Goal: Task Accomplishment & Management: Use online tool/utility

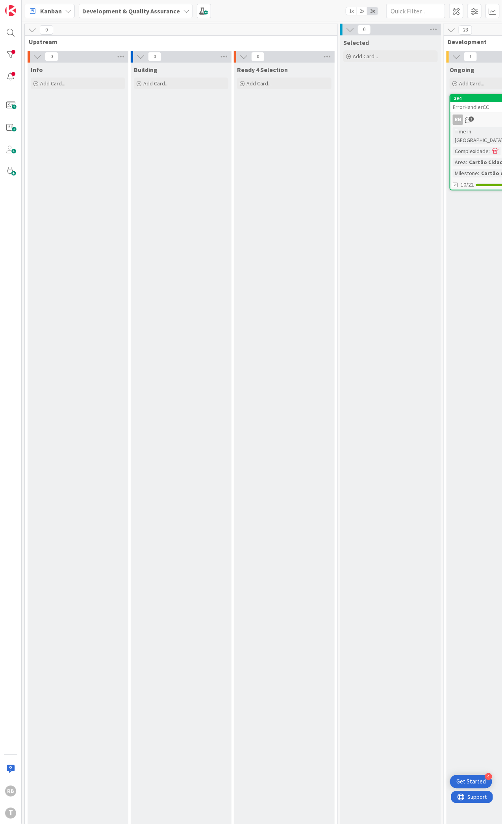
scroll to position [0, 198]
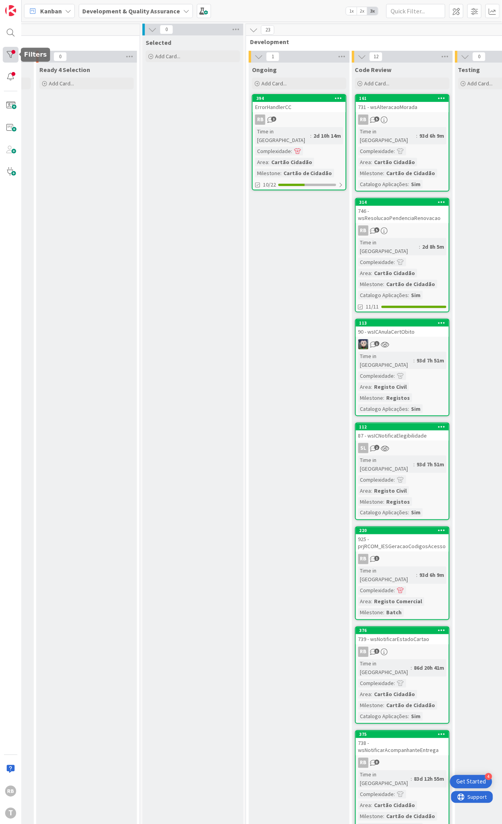
click at [15, 56] on div at bounding box center [11, 55] width 16 height 16
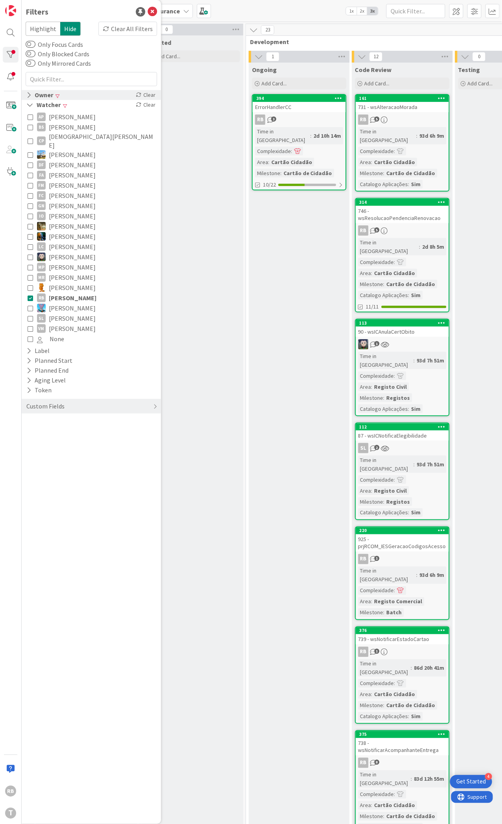
click at [28, 94] on icon at bounding box center [28, 95] width 5 height 7
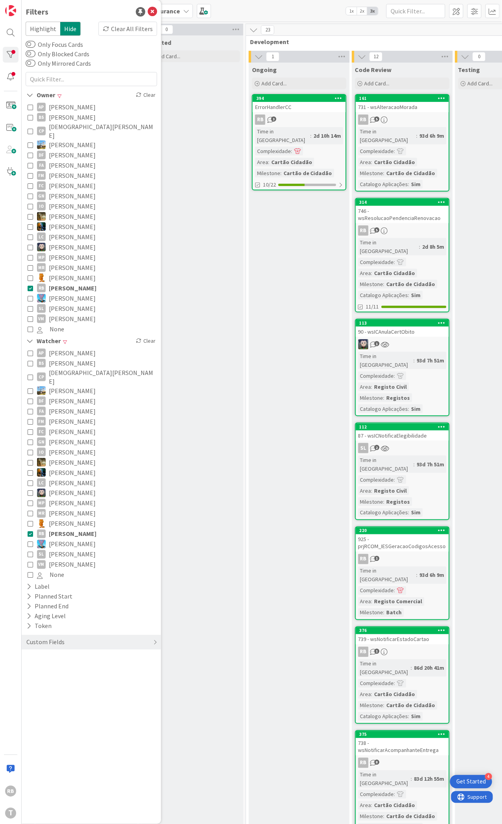
click at [33, 285] on icon at bounding box center [31, 288] width 6 height 6
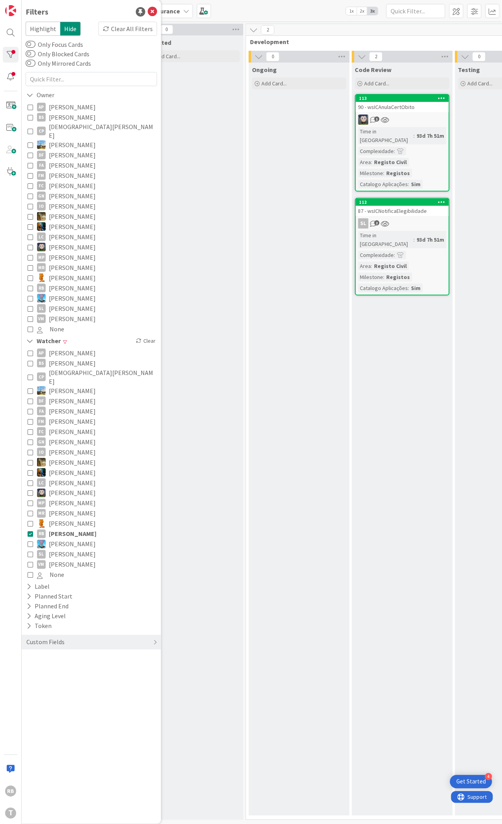
click at [418, 235] on div "93d 7h 51m" at bounding box center [430, 239] width 31 height 9
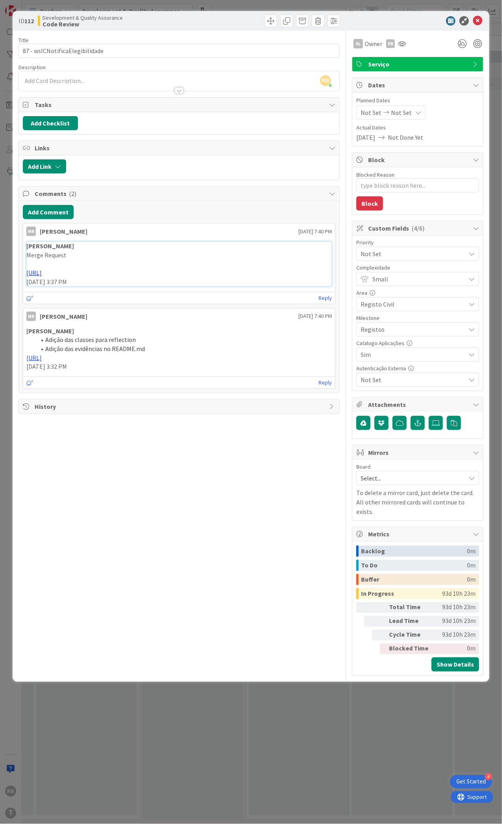
click at [42, 271] on link "[URL]" at bounding box center [33, 273] width 15 height 8
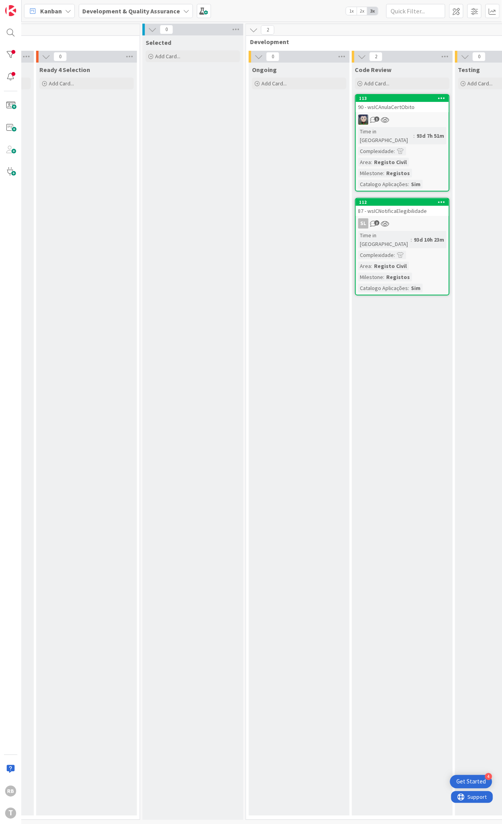
click at [388, 131] on div "Time in [GEOGRAPHIC_DATA]" at bounding box center [385, 135] width 55 height 17
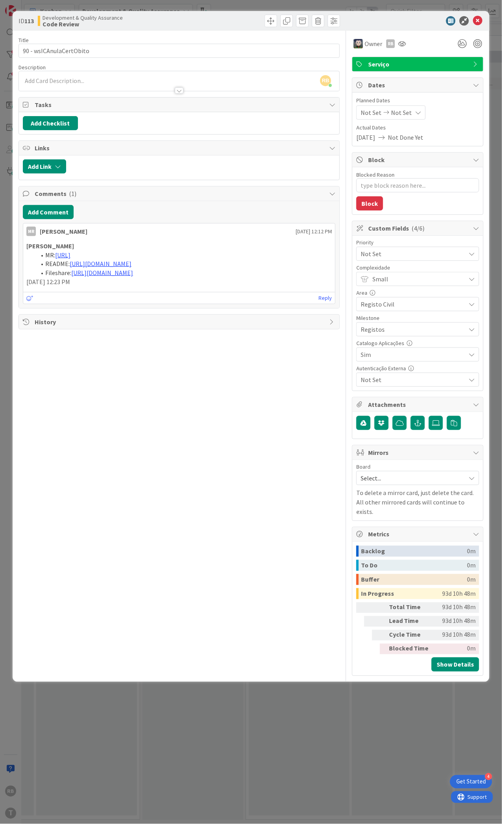
click at [423, 66] on span "Serviço" at bounding box center [418, 63] width 101 height 9
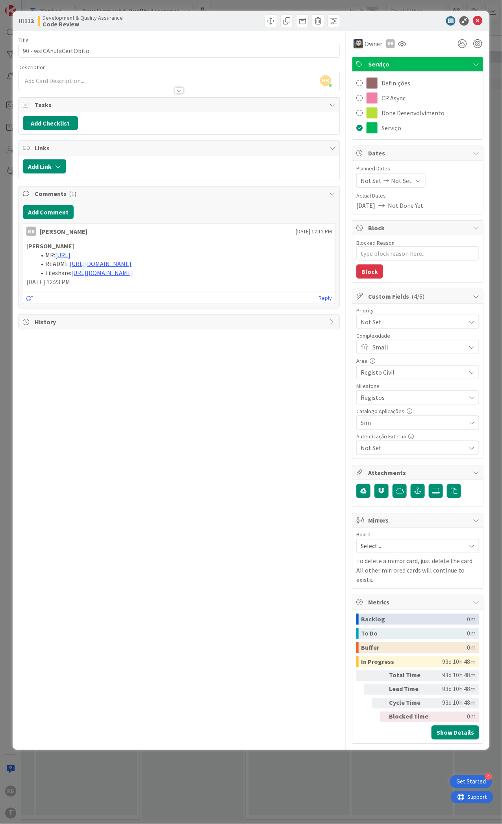
click at [426, 62] on span "Serviço" at bounding box center [418, 63] width 101 height 9
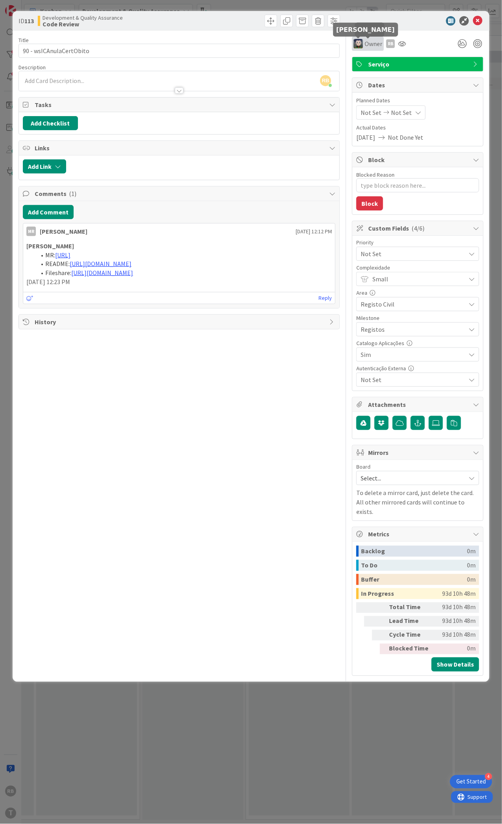
click at [359, 41] on img at bounding box center [357, 43] width 9 height 9
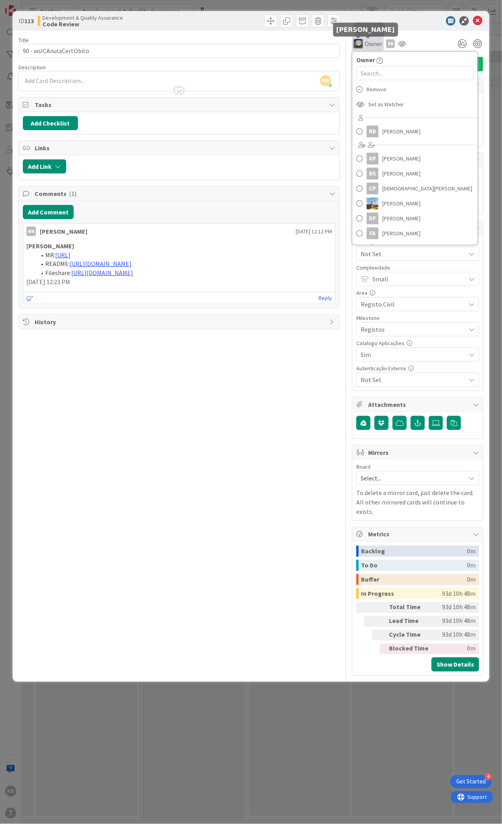
click at [357, 43] on img at bounding box center [357, 43] width 9 height 9
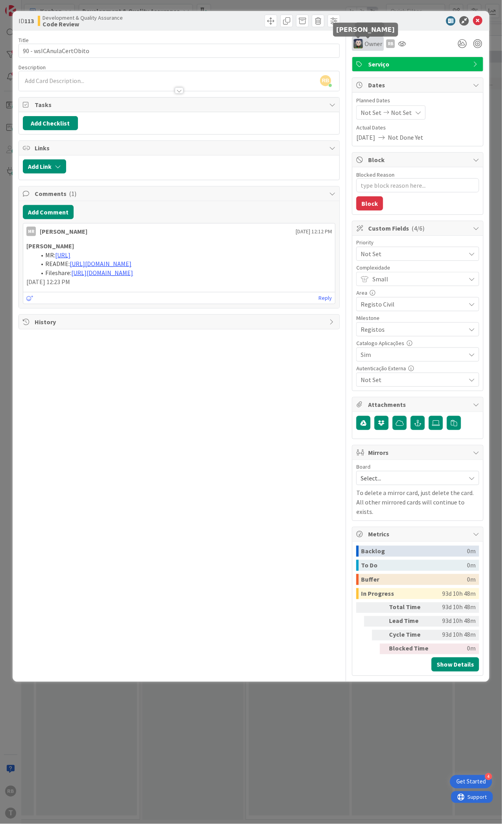
click at [357, 43] on img at bounding box center [357, 43] width 9 height 9
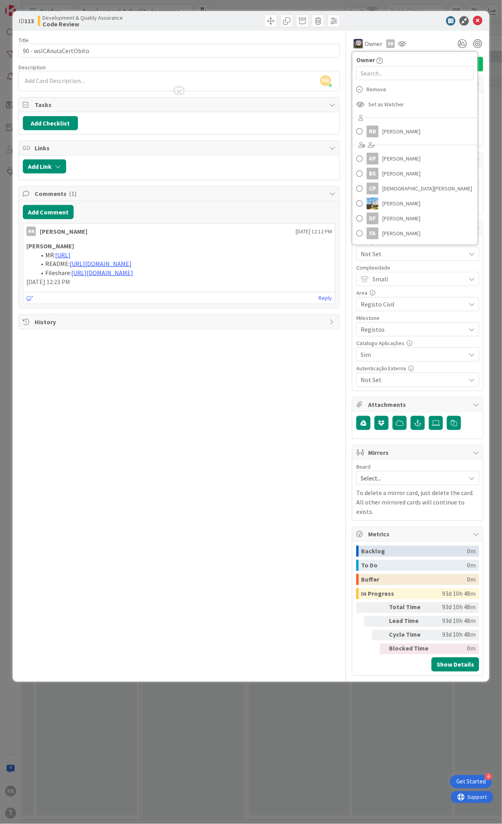
click at [339, 779] on div "ID 113 Development & Quality Assurance Code Review Title 23 / 128 90 - wsICAnul…" at bounding box center [251, 412] width 502 height 824
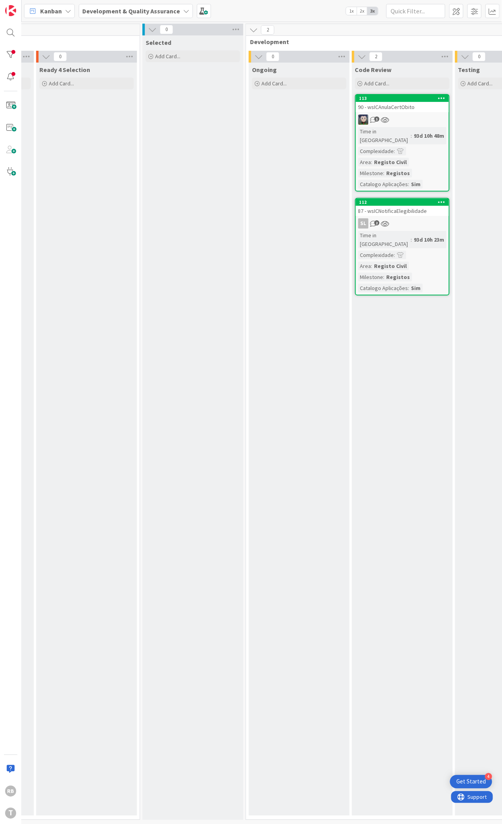
click at [400, 262] on div "Registo Civil" at bounding box center [390, 266] width 37 height 9
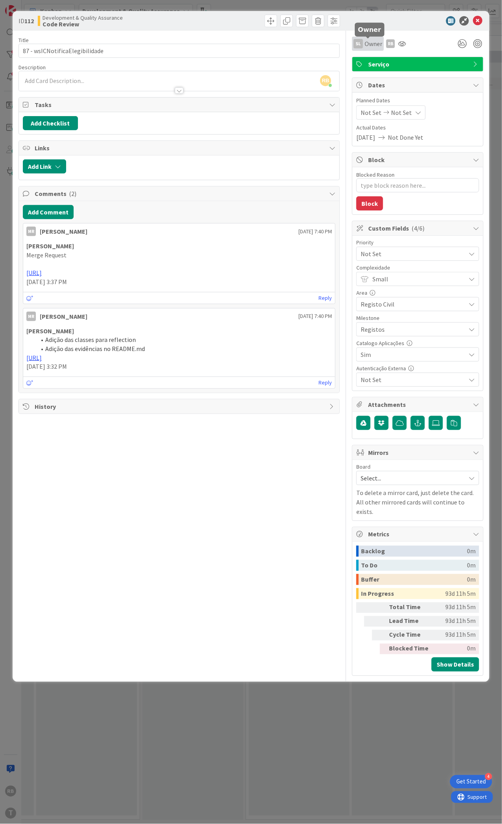
click at [376, 41] on span "Owner" at bounding box center [373, 43] width 18 height 9
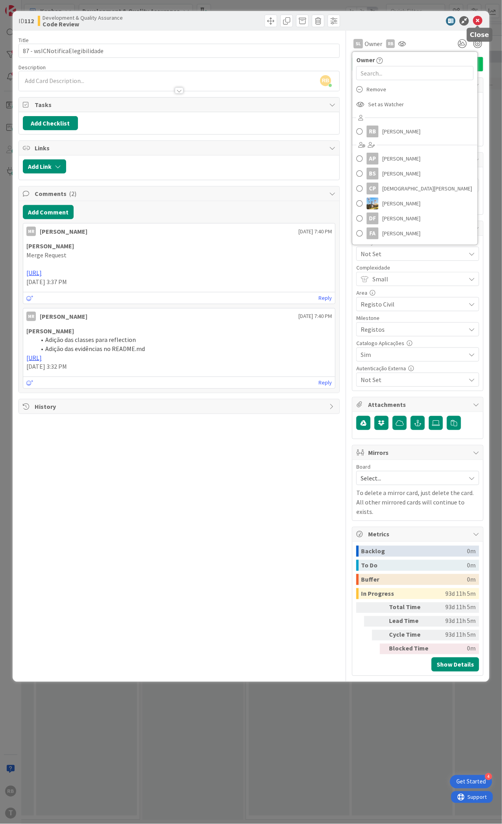
click at [474, 20] on icon at bounding box center [477, 20] width 9 height 9
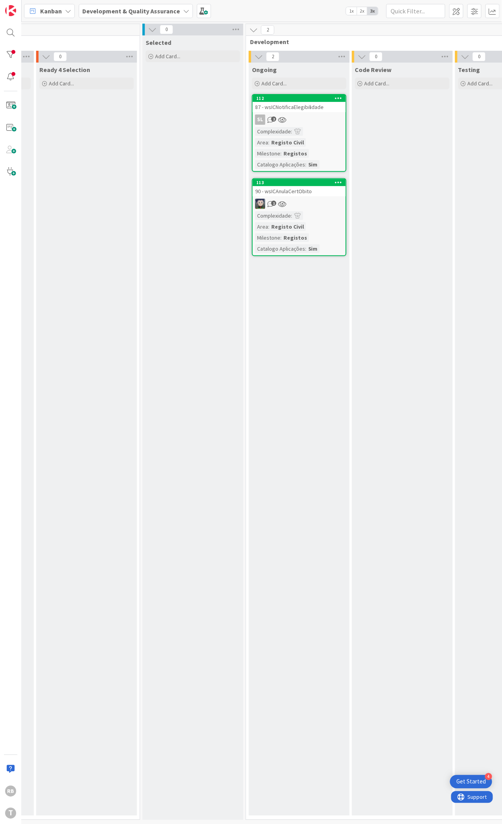
click at [298, 133] on span at bounding box center [297, 132] width 7 height 6
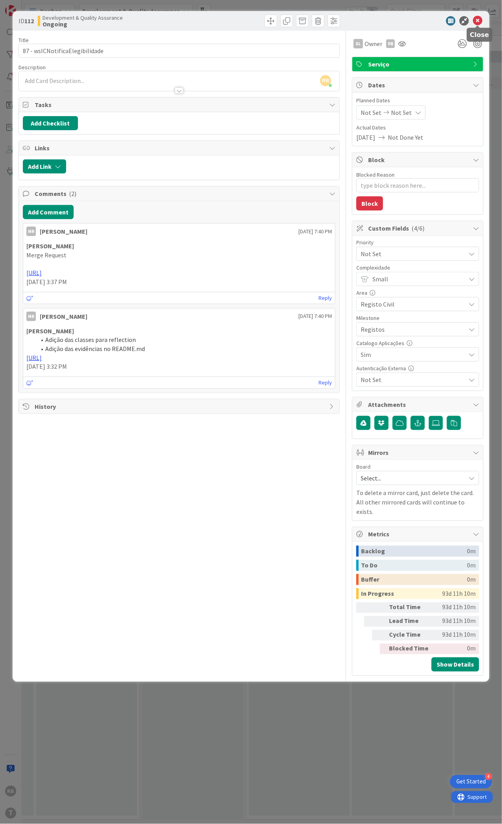
click at [479, 20] on icon at bounding box center [477, 20] width 9 height 9
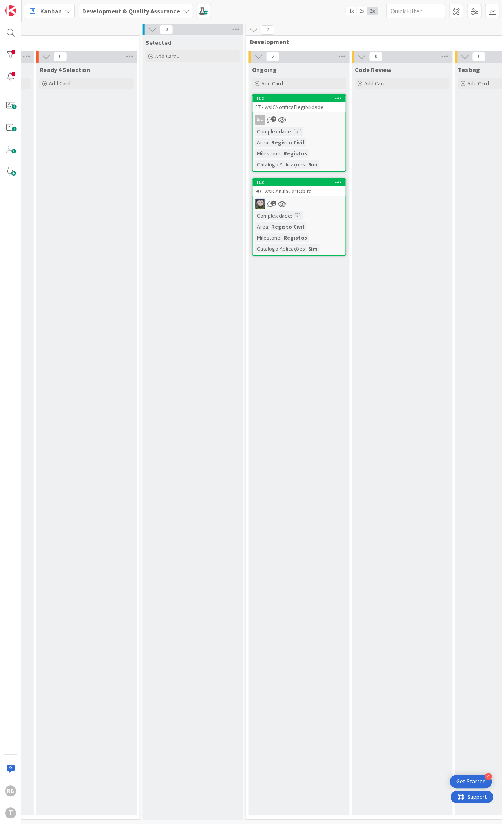
click at [291, 130] on span ":" at bounding box center [291, 131] width 1 height 9
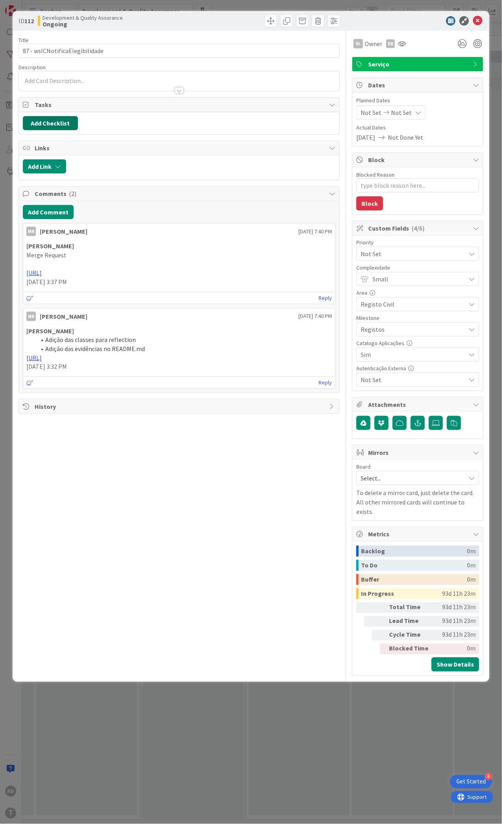
click at [56, 126] on button "Add Checklist" at bounding box center [50, 123] width 55 height 14
click at [44, 191] on link "Load template" at bounding box center [47, 194] width 40 height 8
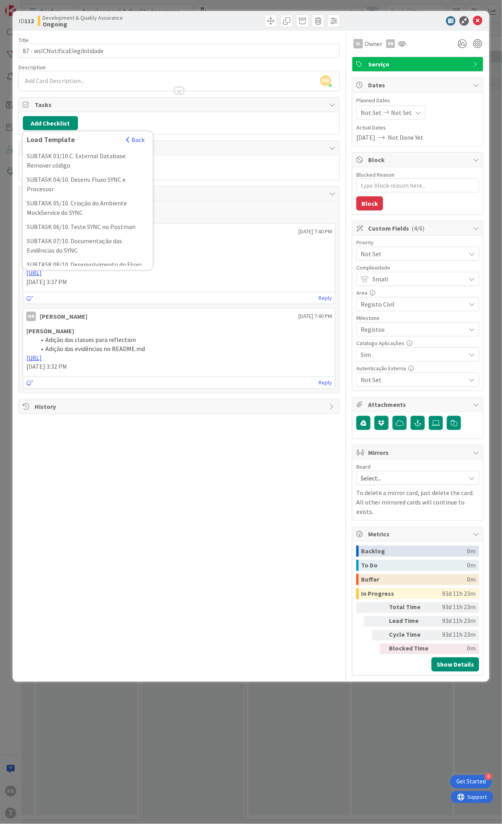
scroll to position [278, 0]
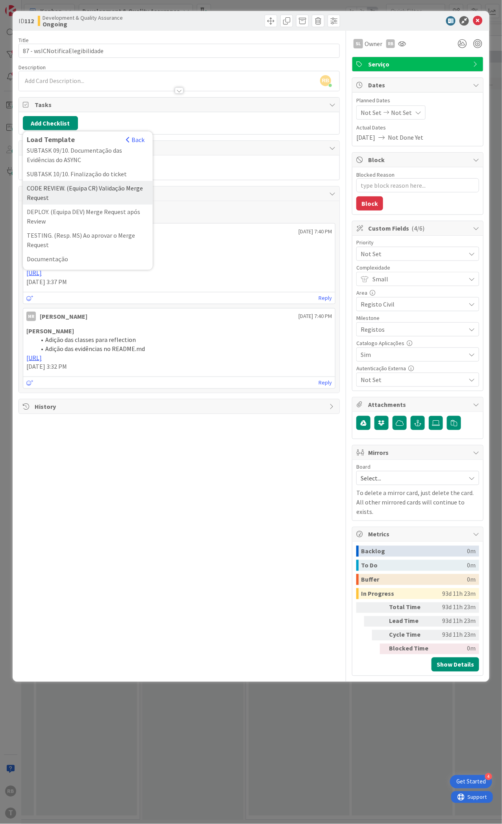
click at [83, 187] on div "CODE REVIEW. (Equipa CR) Validação Merge Request" at bounding box center [88, 193] width 130 height 24
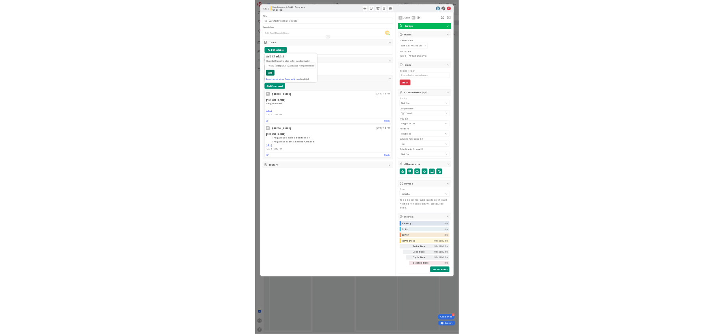
scroll to position [0, 0]
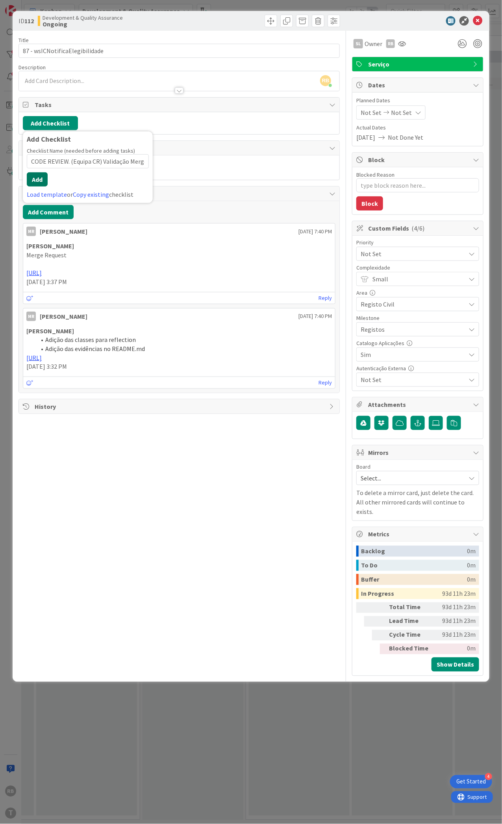
click at [39, 179] on button "Add" at bounding box center [37, 179] width 21 height 14
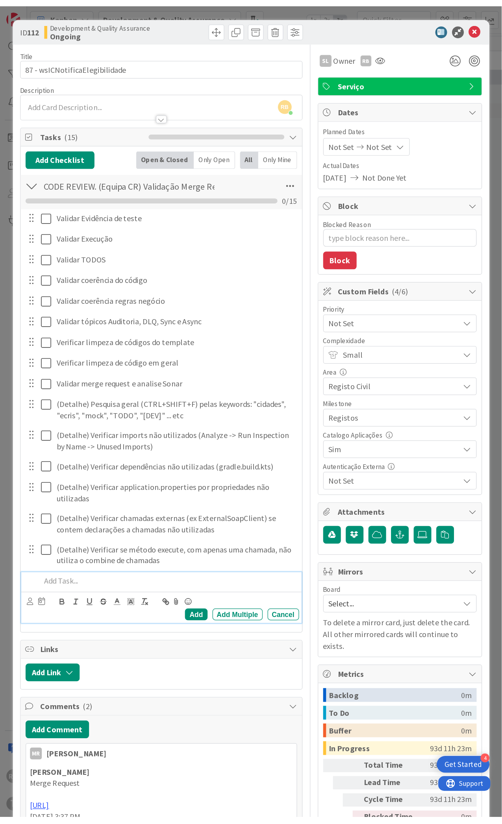
scroll to position [0, 198]
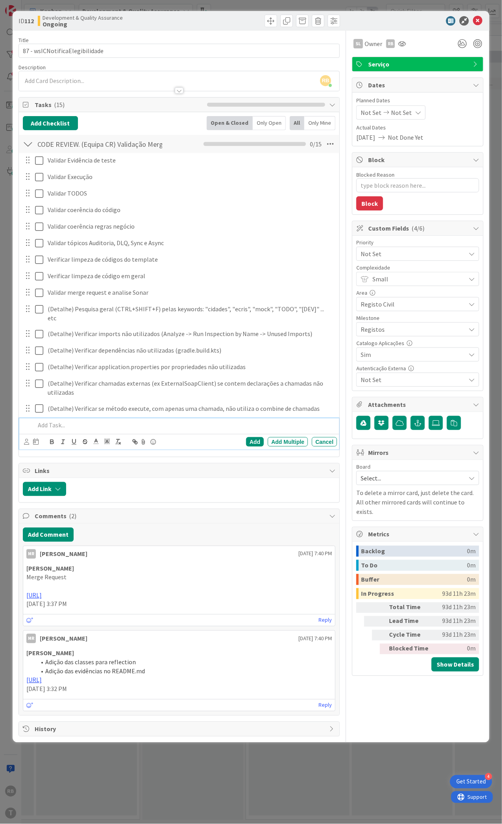
type textarea "x"
